Goal: Task Accomplishment & Management: Use online tool/utility

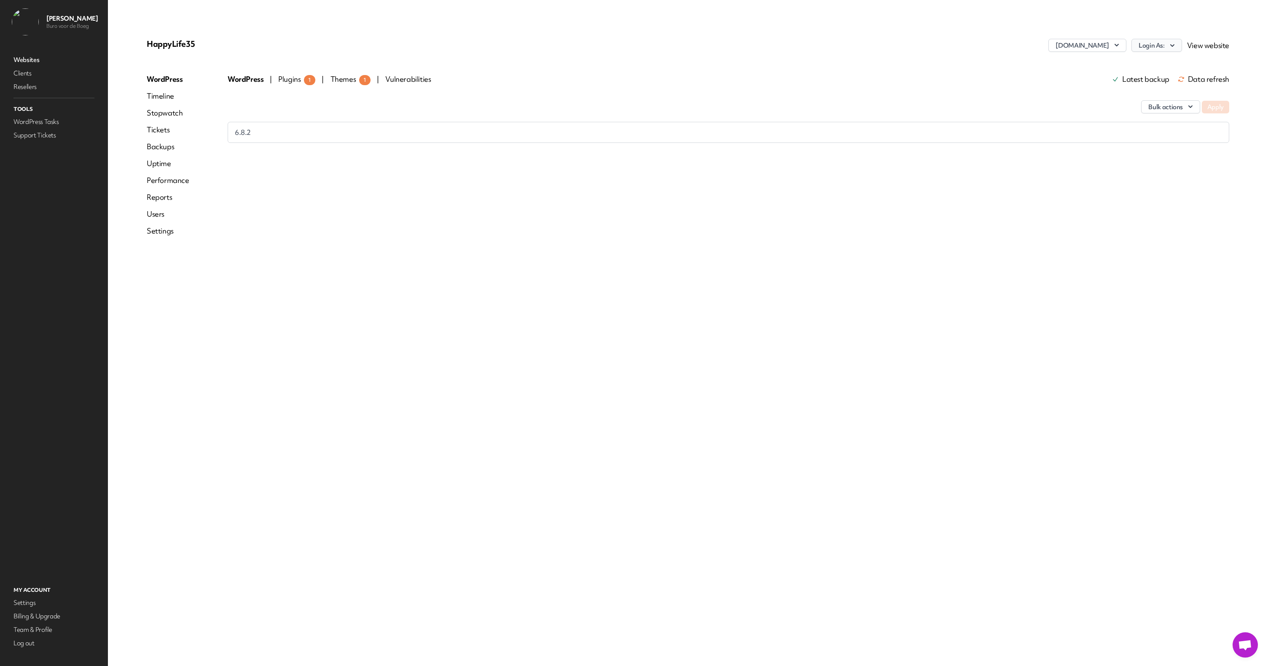
click at [1164, 44] on button "Login As:" at bounding box center [1156, 45] width 51 height 13
click at [1149, 60] on link "Buro voor de Boeg" at bounding box center [1135, 64] width 94 height 16
click at [276, 79] on div "WordPress | Plugins 1 | Themes 1 | Vulnerabilities Latest backup Data refresh" at bounding box center [728, 79] width 1001 height 11
click at [296, 81] on span "Plugins 1" at bounding box center [296, 79] width 37 height 9
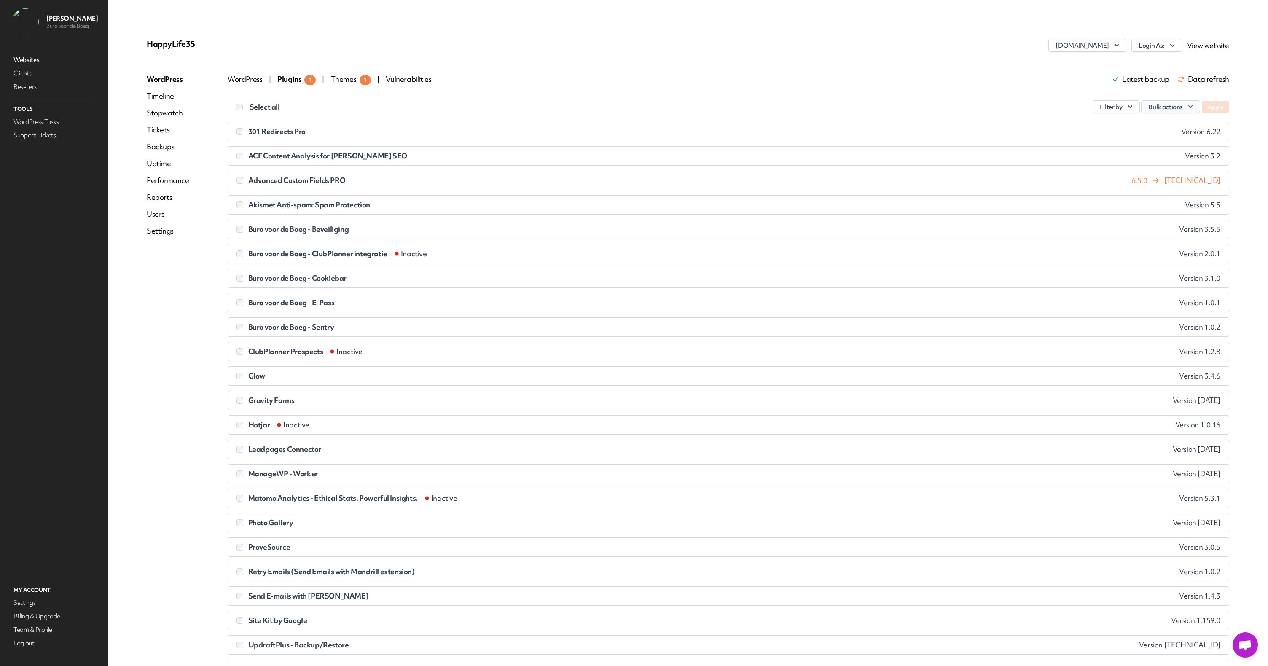
click at [1183, 105] on button "Bulk actions" at bounding box center [1170, 106] width 59 height 13
drag, startPoint x: 1002, startPoint y: 91, endPoint x: 1093, endPoint y: 106, distance: 91.7
click at [1002, 92] on div "Select all Filter by Bulk actions Update Activate Deactivate Delete Apply 301 R…" at bounding box center [728, 454] width 1001 height 738
drag, startPoint x: 307, startPoint y: 182, endPoint x: 334, endPoint y: 182, distance: 27.0
click at [307, 182] on span "Advanced Custom Fields PRO" at bounding box center [296, 180] width 97 height 9
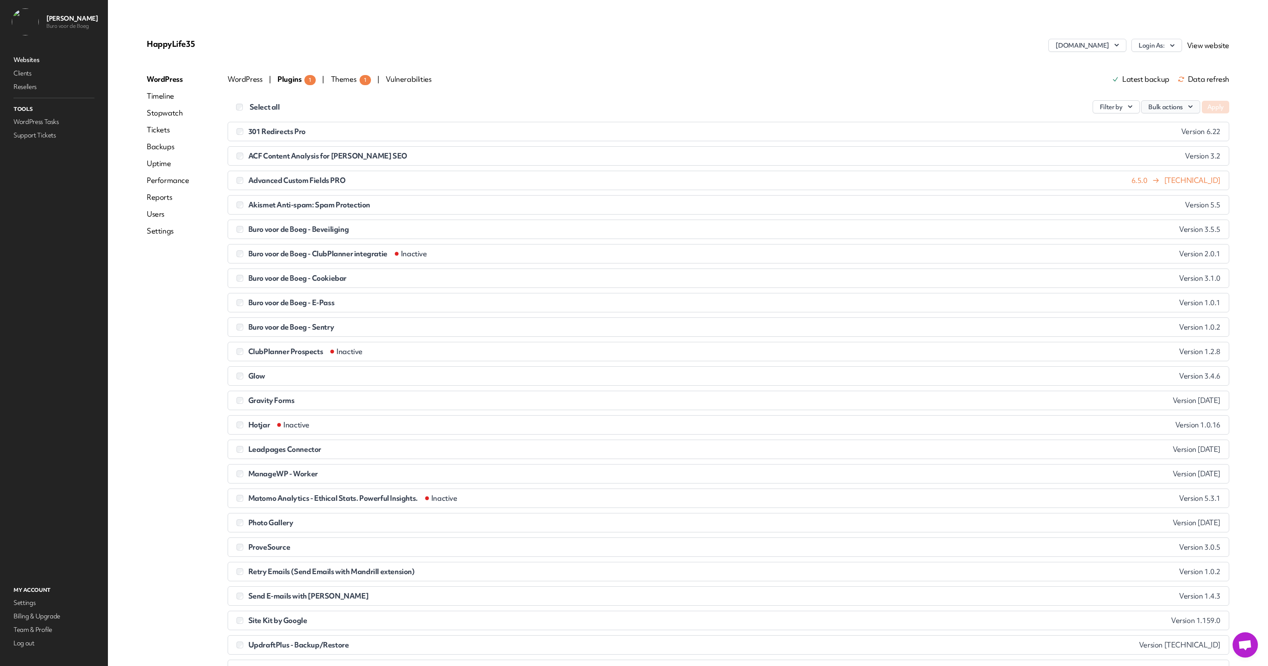
click at [1188, 107] on icon "button" at bounding box center [1190, 106] width 8 height 8
click at [1003, 95] on div "Select all Filter by Bulk actions Update Activate Deactivate Delete Apply 301 R…" at bounding box center [728, 454] width 1001 height 738
click at [1176, 107] on button "Bulk actions" at bounding box center [1170, 106] width 59 height 13
click at [1146, 129] on link "Update" at bounding box center [1153, 127] width 94 height 16
click at [1224, 107] on button "Apply" at bounding box center [1214, 107] width 27 height 13
